Goal: Transaction & Acquisition: Purchase product/service

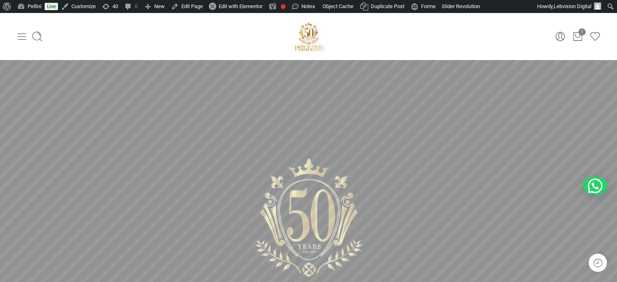
click at [24, 35] on icon at bounding box center [21, 36] width 11 height 11
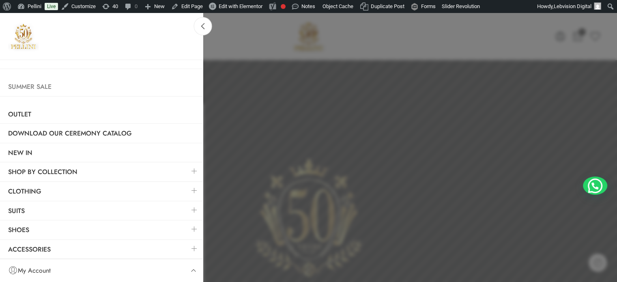
click at [34, 86] on link "Summer Sale" at bounding box center [101, 87] width 203 height 19
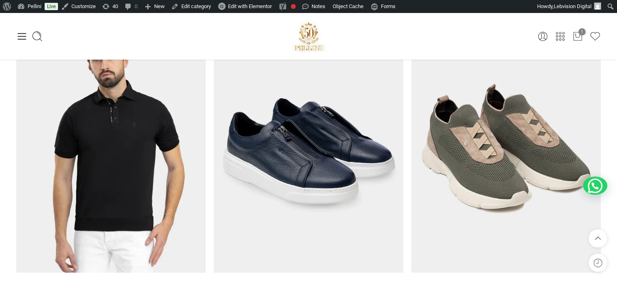
scroll to position [1907, 0]
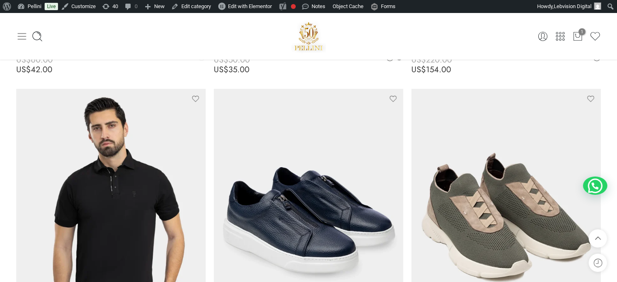
click at [22, 36] on icon at bounding box center [22, 36] width 9 height 6
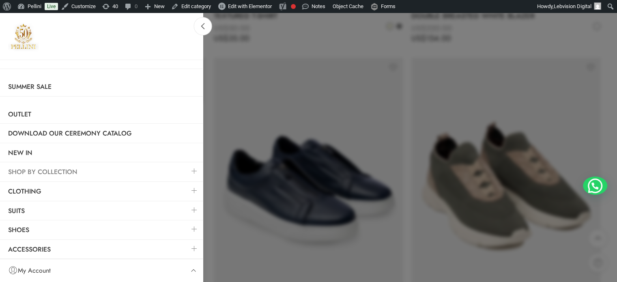
scroll to position [1948, 0]
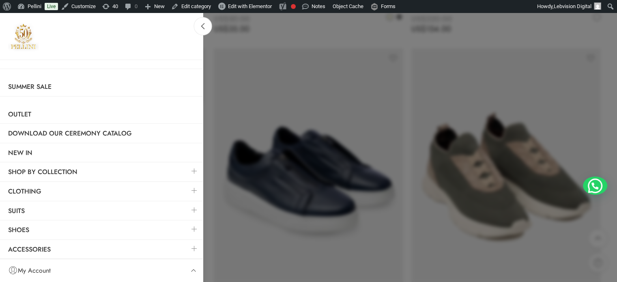
click at [192, 190] on link at bounding box center [194, 190] width 17 height 17
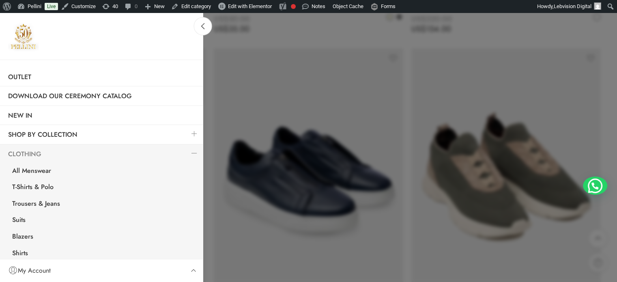
scroll to position [81, 0]
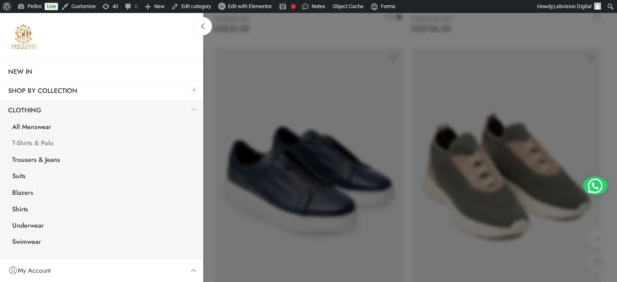
click at [41, 138] on link "T-Shirts & Polo" at bounding box center [103, 144] width 199 height 17
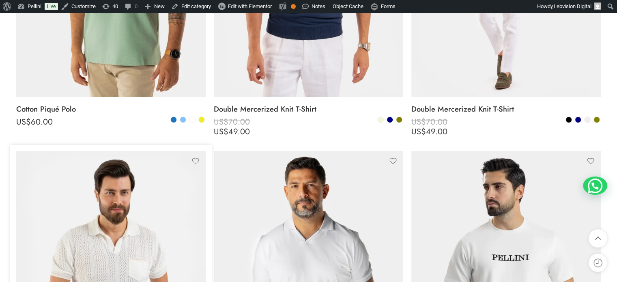
scroll to position [406, 0]
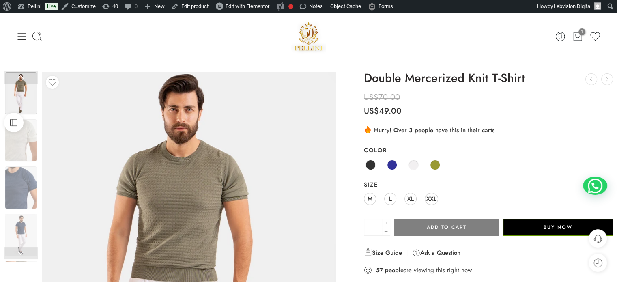
drag, startPoint x: 0, startPoint y: 0, endPoint x: 214, endPoint y: 136, distance: 253.4
